Goal: Book appointment/travel/reservation

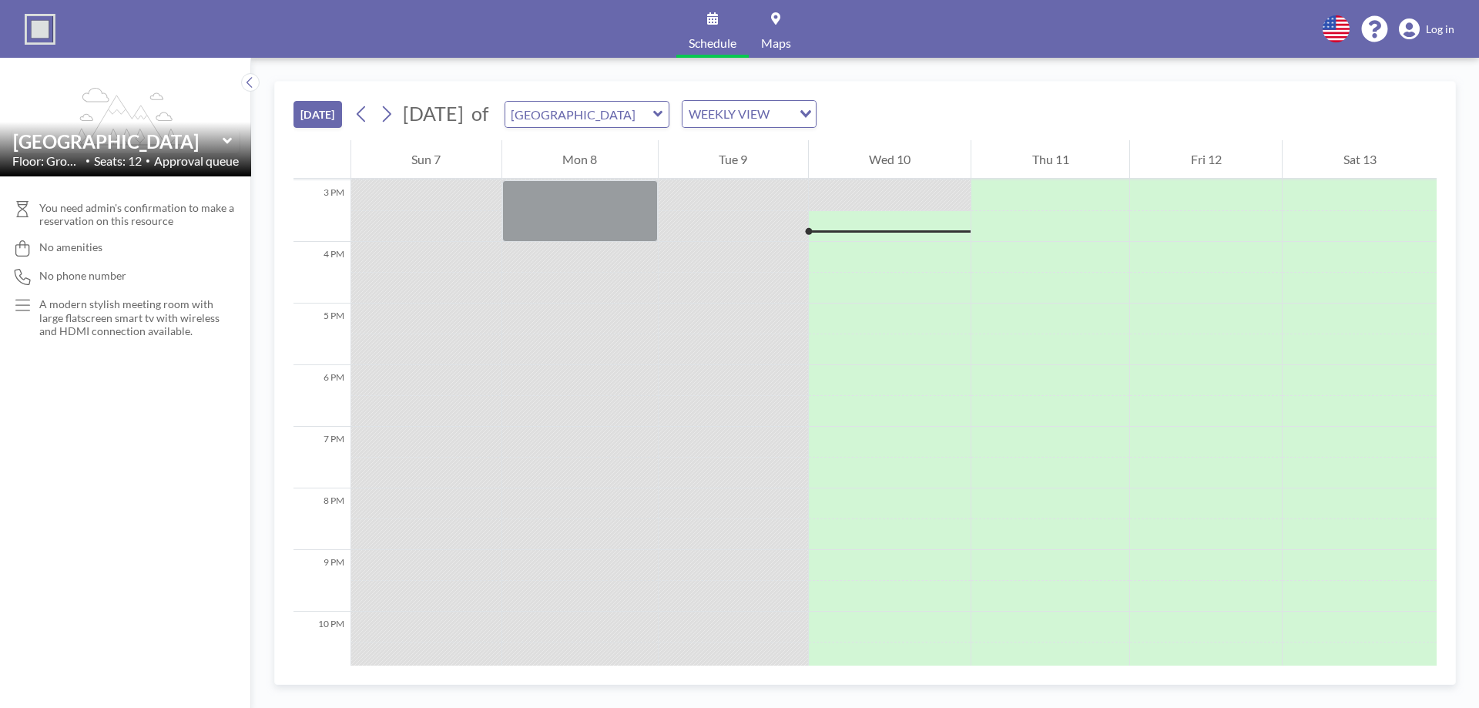
scroll to position [925, 0]
click at [394, 109] on icon at bounding box center [386, 113] width 15 height 23
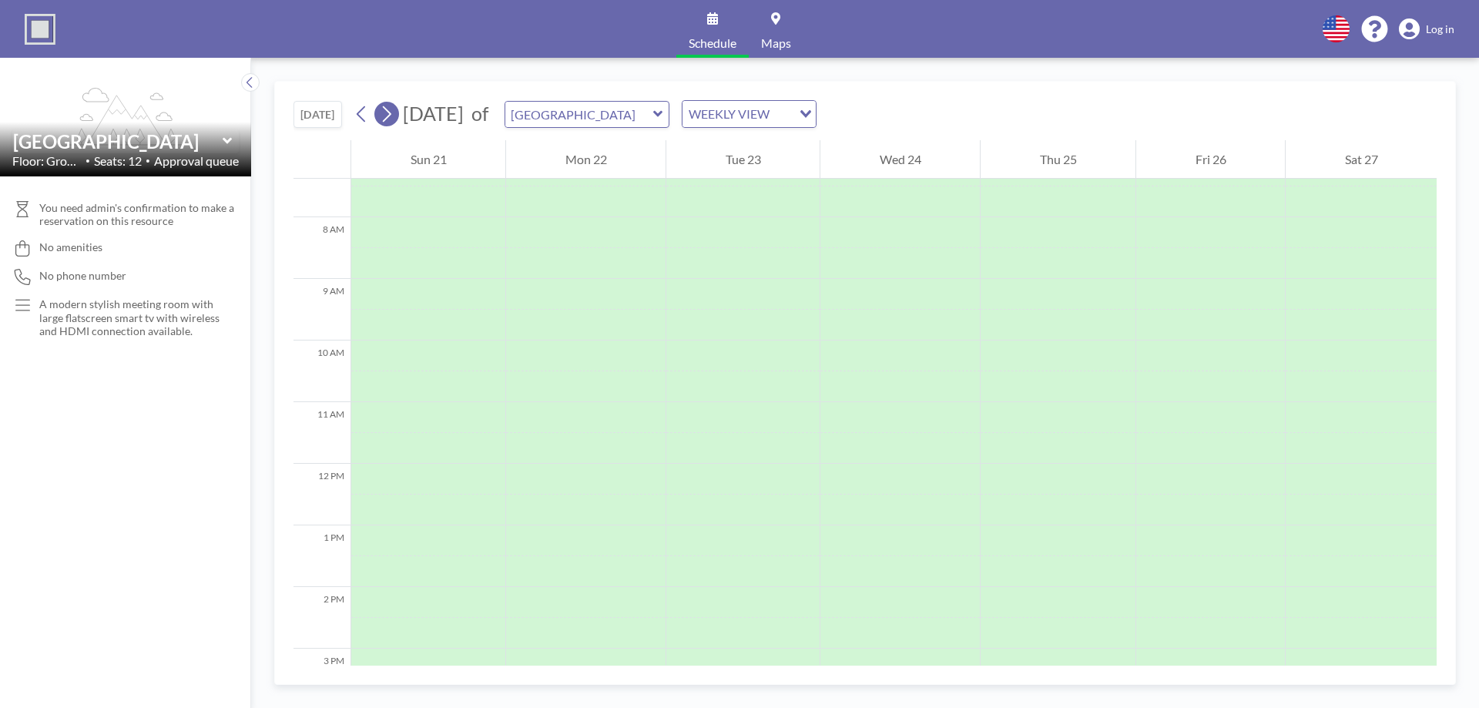
scroll to position [462, 0]
click at [394, 109] on icon at bounding box center [386, 113] width 15 height 23
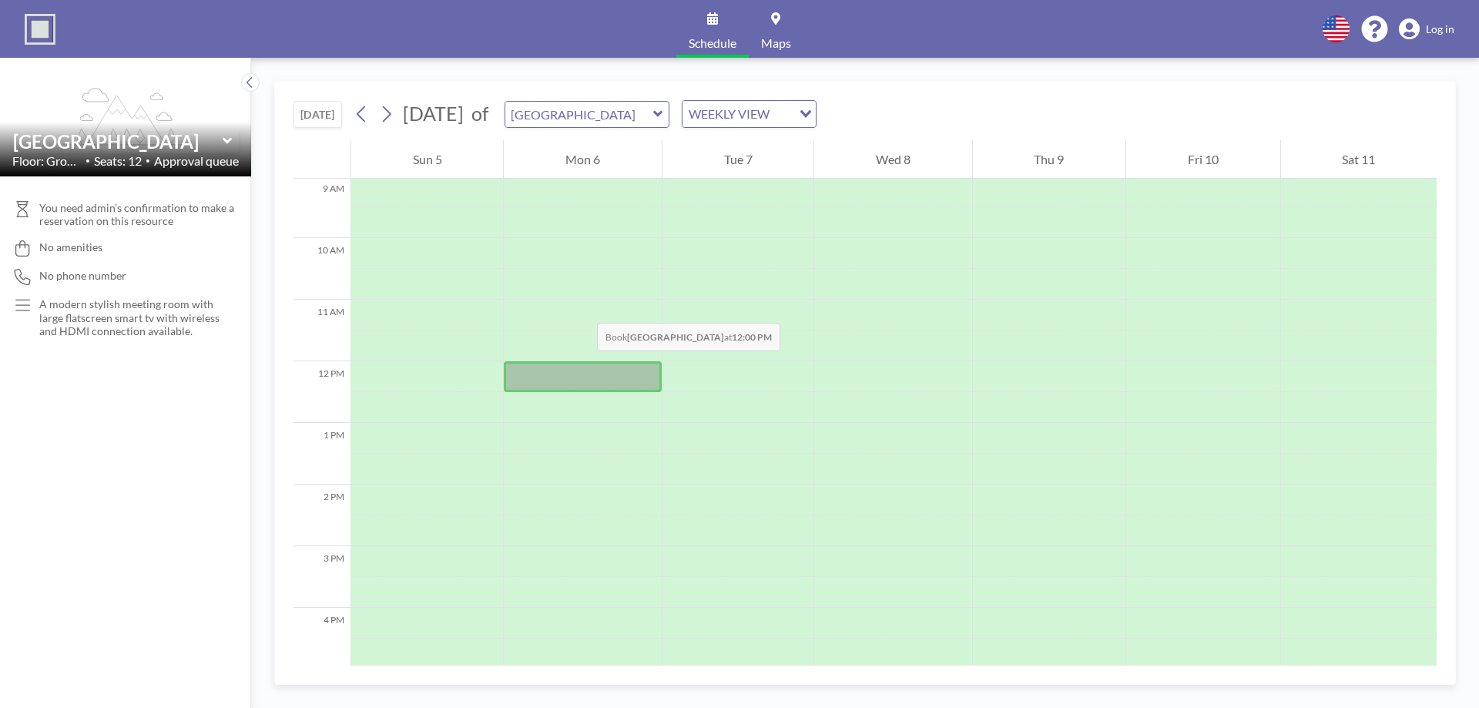
scroll to position [668, 0]
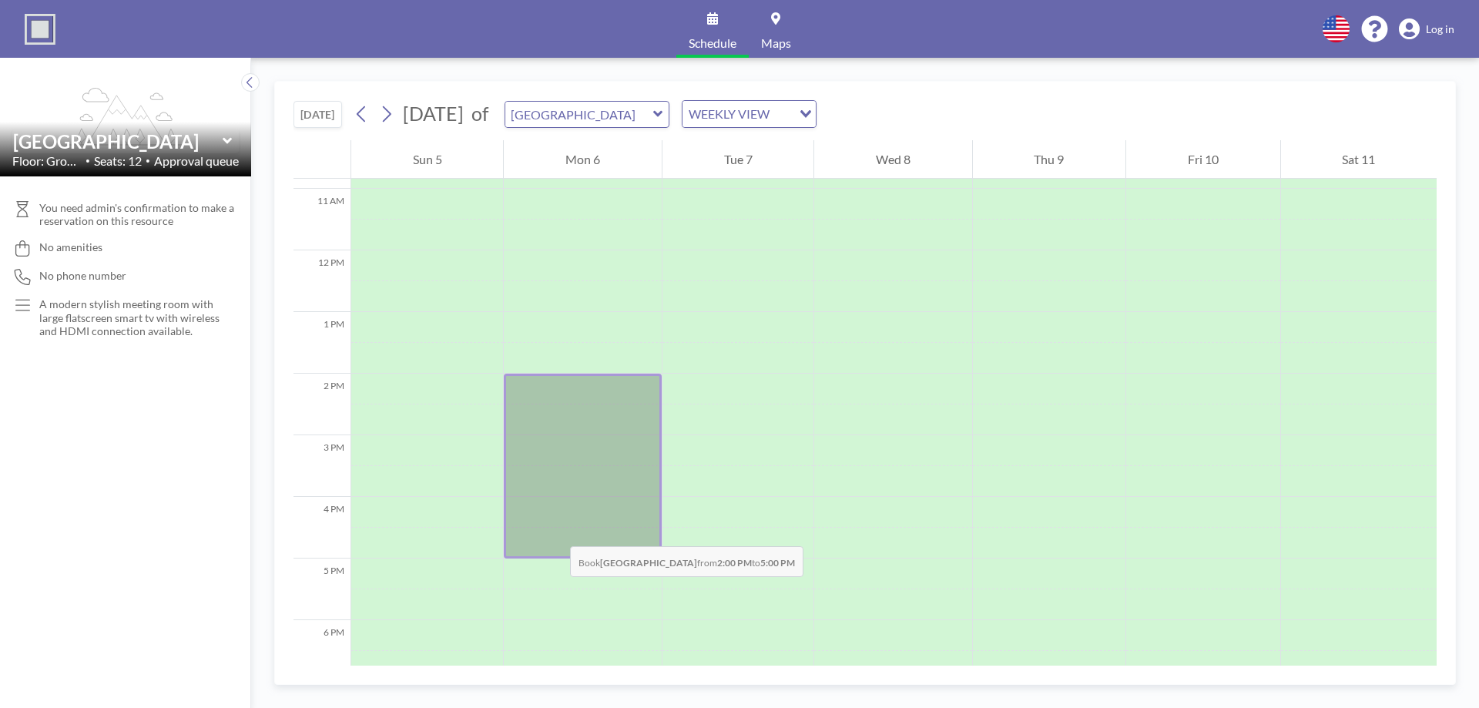
drag, startPoint x: 583, startPoint y: 391, endPoint x: 555, endPoint y: 531, distance: 143.0
click at [555, 531] on div at bounding box center [582, 466] width 157 height 185
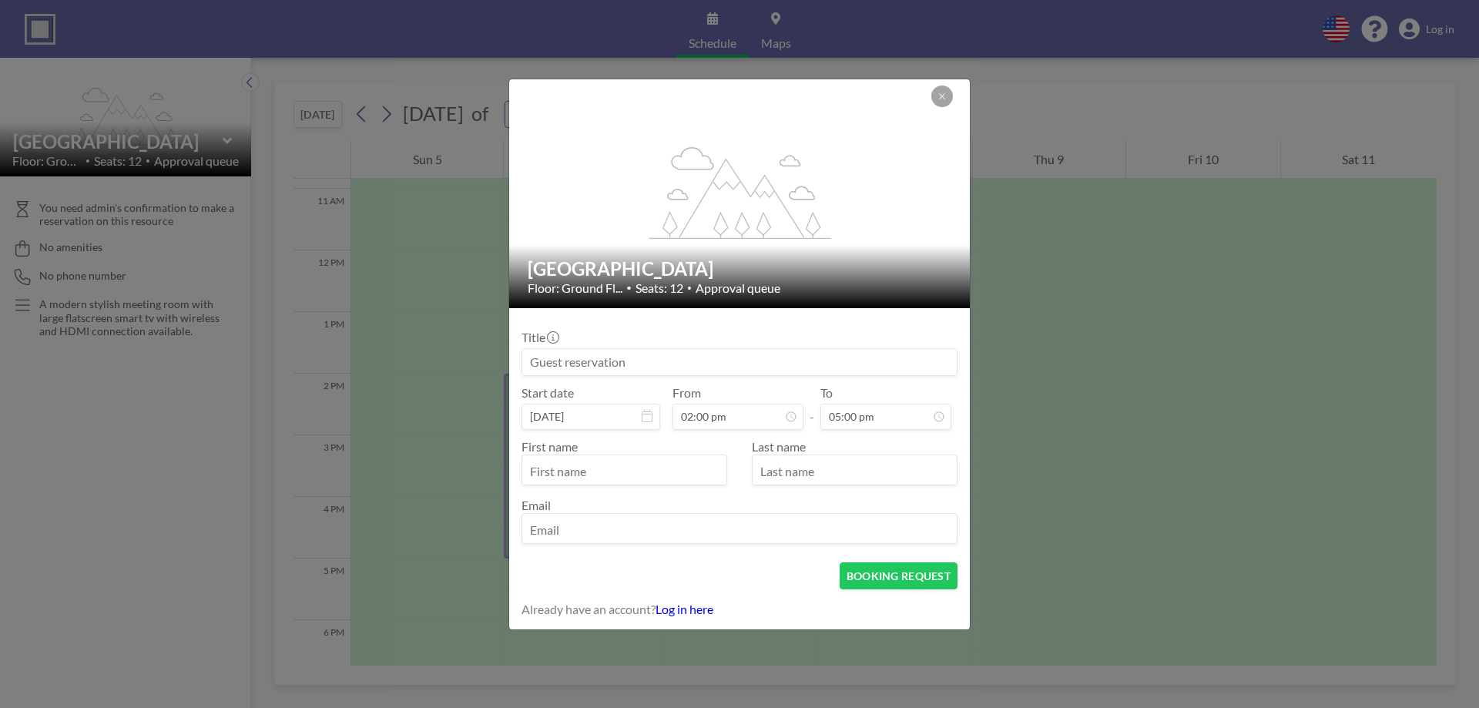
click at [735, 360] on input at bounding box center [739, 362] width 435 height 26
type input "PSC Business Plan"
type input "[PERSON_NAME]"
type input "[PERSON_NAME][EMAIL_ADDRESS][PERSON_NAME][DOMAIN_NAME]"
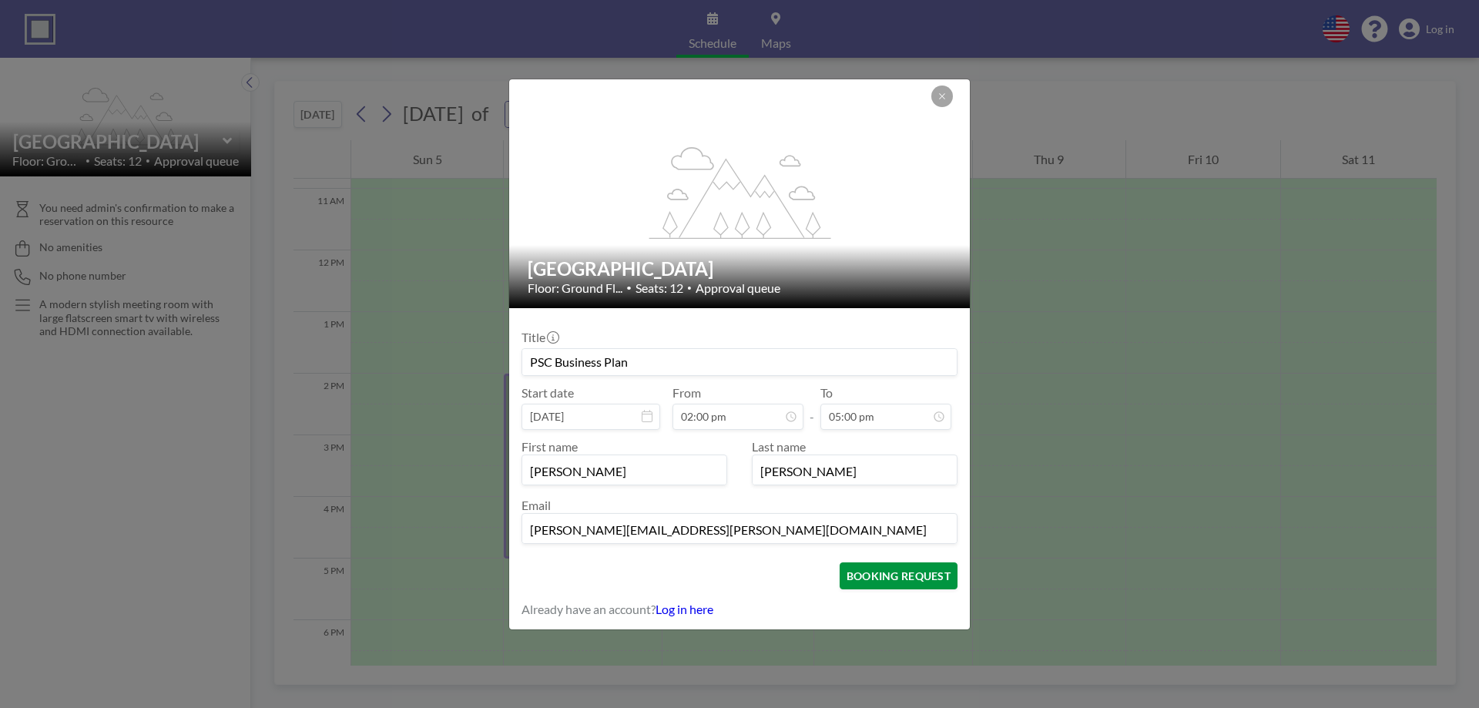
click at [922, 577] on button "BOOKING REQUEST" at bounding box center [899, 575] width 118 height 27
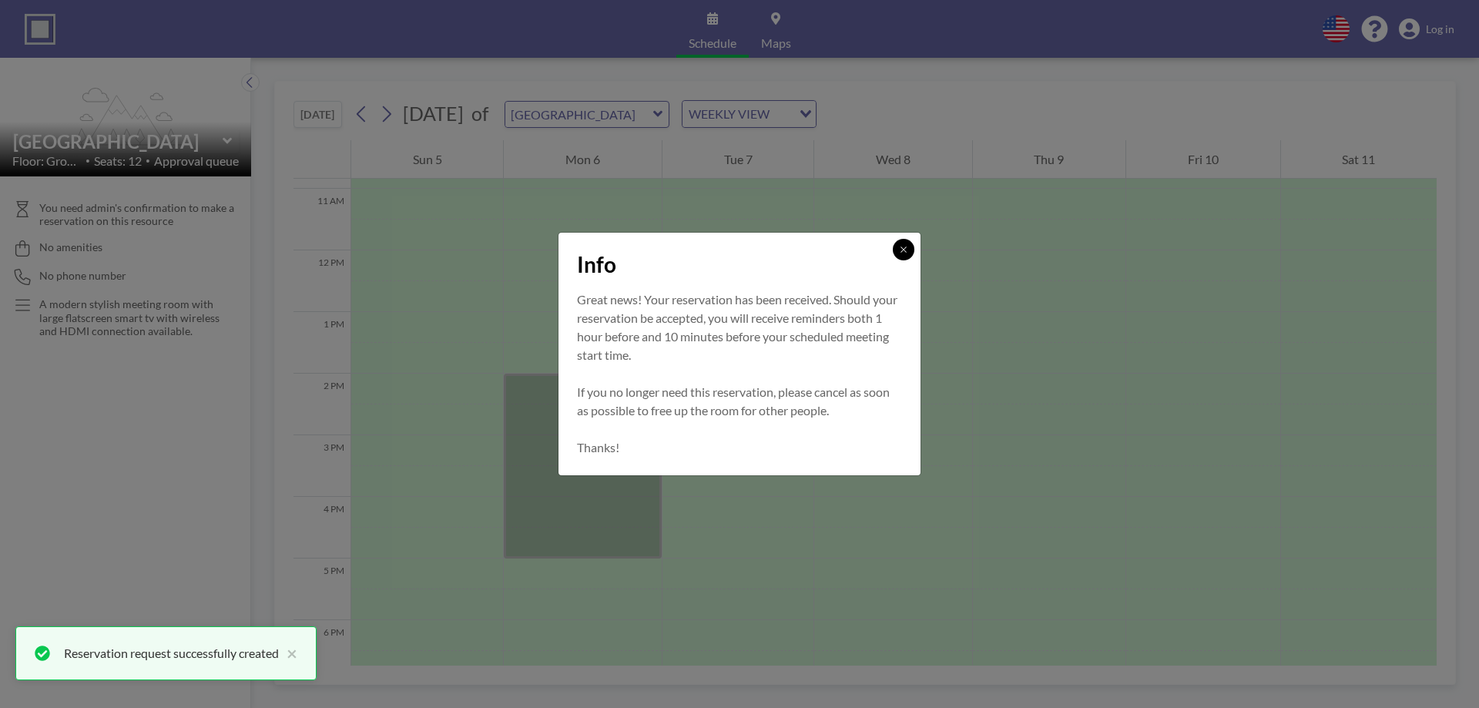
click at [911, 252] on button at bounding box center [904, 250] width 22 height 22
